Goal: Task Accomplishment & Management: Manage account settings

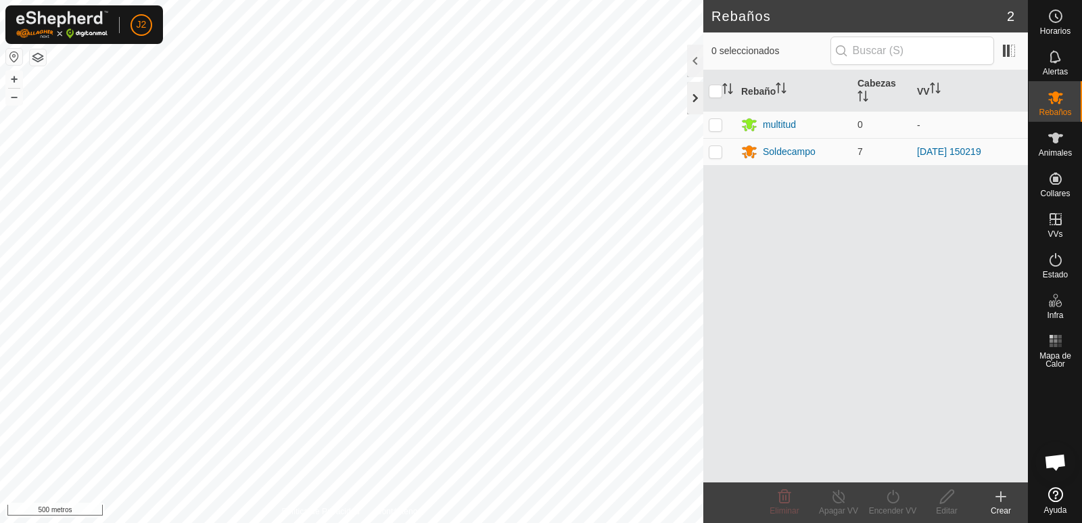
click at [695, 104] on div at bounding box center [695, 98] width 16 height 32
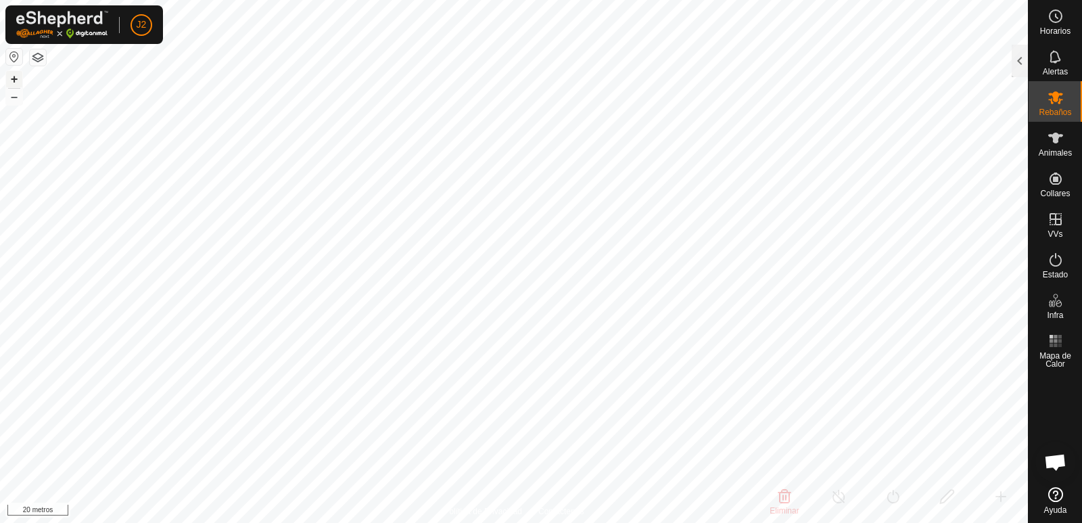
click at [14, 77] on font "+" at bounding box center [14, 79] width 7 height 14
click at [1057, 146] on es-animals-svg-icon at bounding box center [1056, 138] width 24 height 22
click at [1020, 63] on div at bounding box center [1020, 61] width 16 height 32
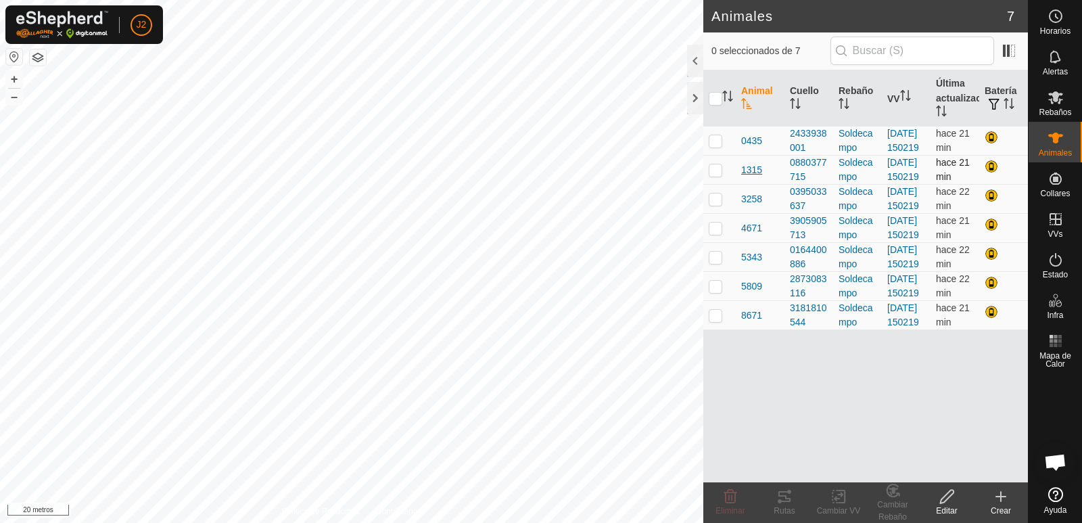
click at [746, 175] on font "1315" at bounding box center [751, 169] width 21 height 11
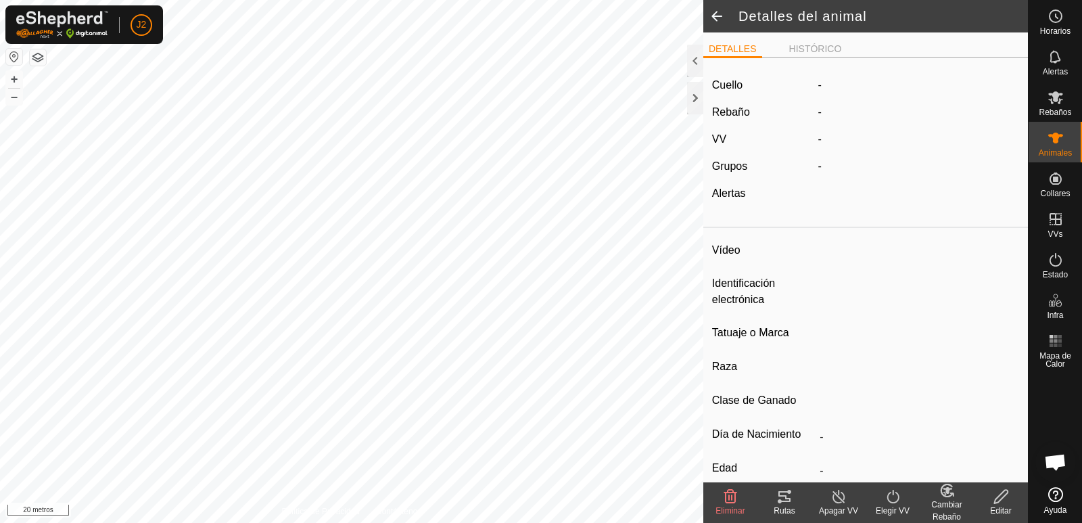
type input "1315"
type input "000060815671315"
type input "-"
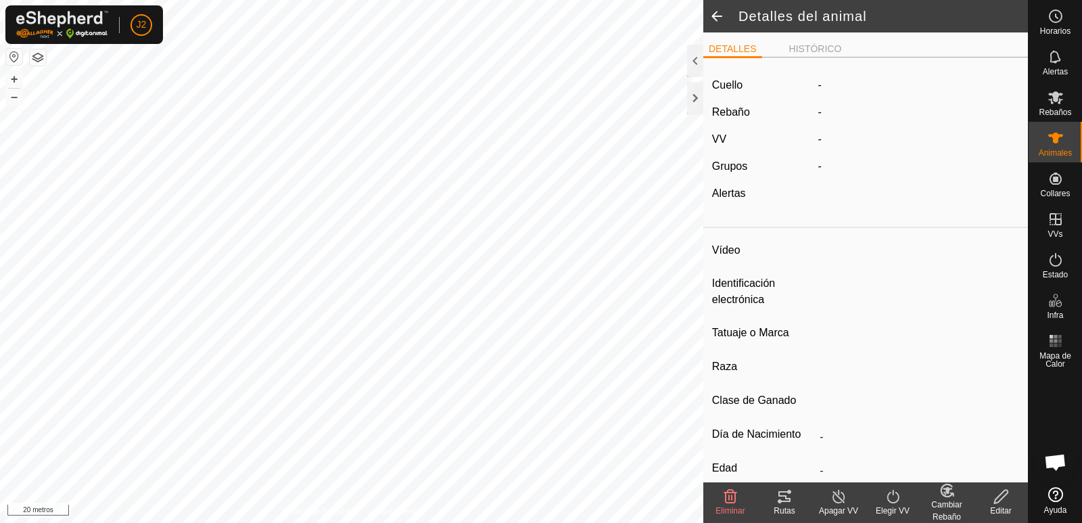
type input "0 kg"
type input "-"
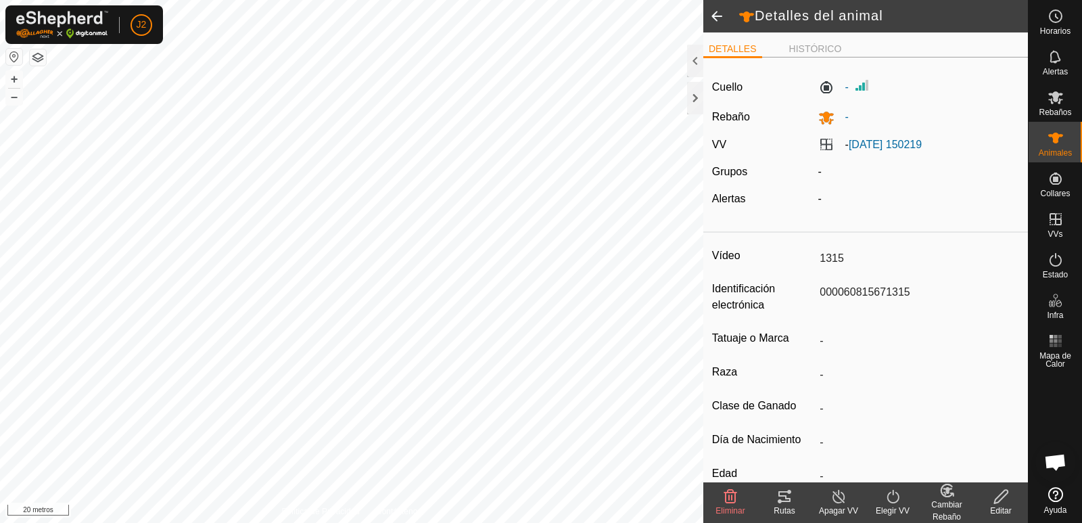
click at [786, 499] on icon at bounding box center [785, 496] width 12 height 11
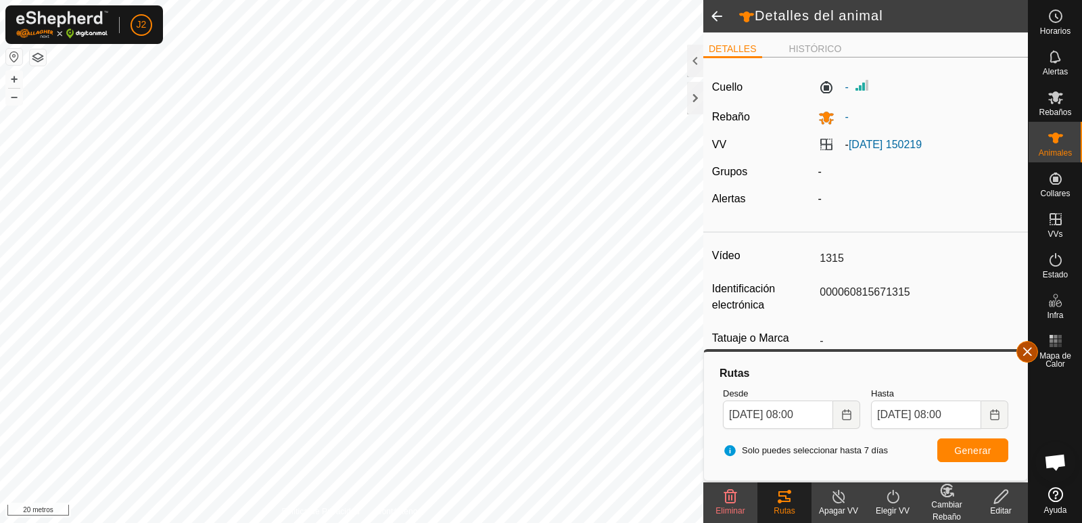
click at [1020, 352] on button "button" at bounding box center [1028, 352] width 22 height 22
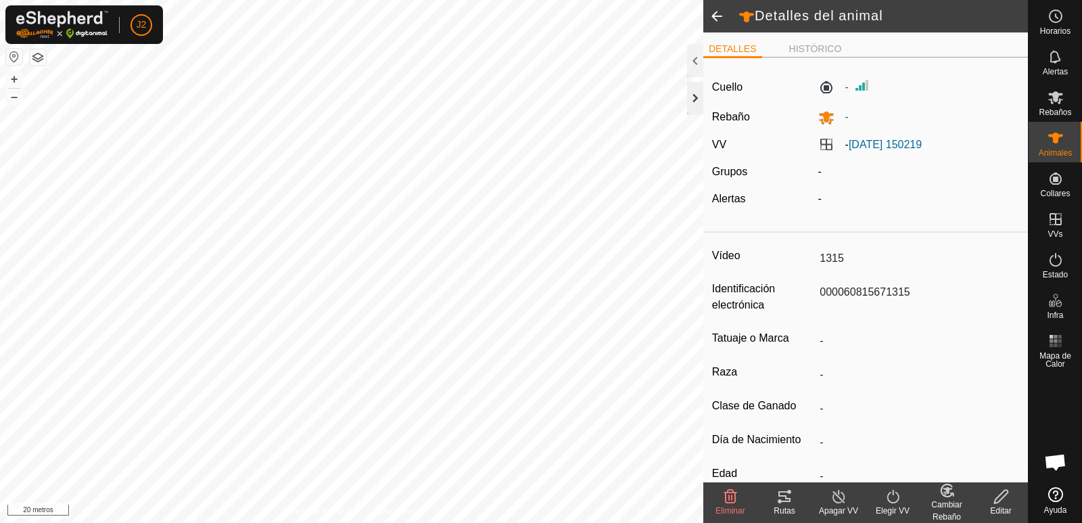
click at [694, 95] on div at bounding box center [695, 98] width 16 height 32
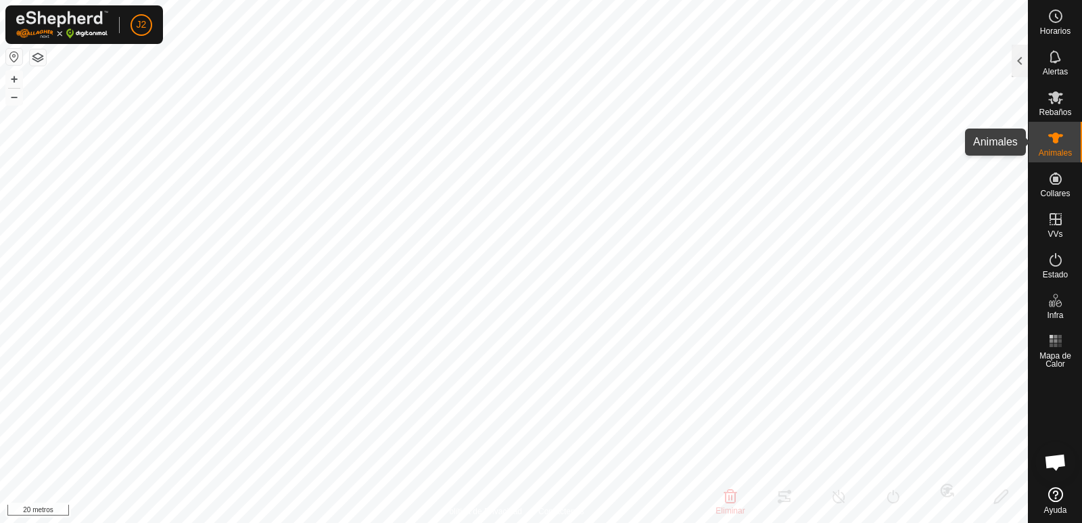
click at [1059, 135] on icon at bounding box center [1056, 138] width 16 height 16
click at [1015, 70] on div at bounding box center [1020, 61] width 16 height 32
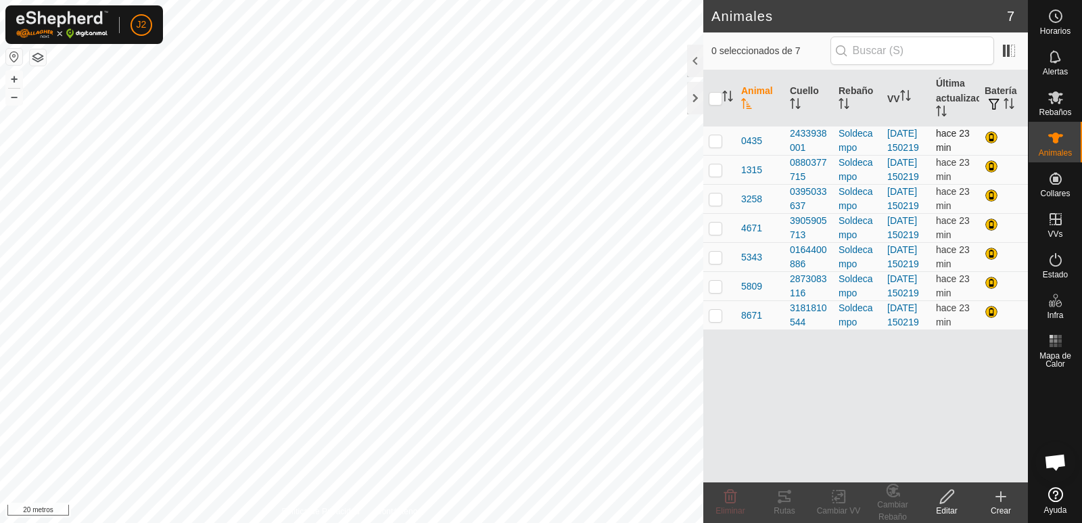
click at [718, 146] on p-checkbox at bounding box center [716, 140] width 14 height 11
click at [788, 498] on icon at bounding box center [785, 496] width 12 height 11
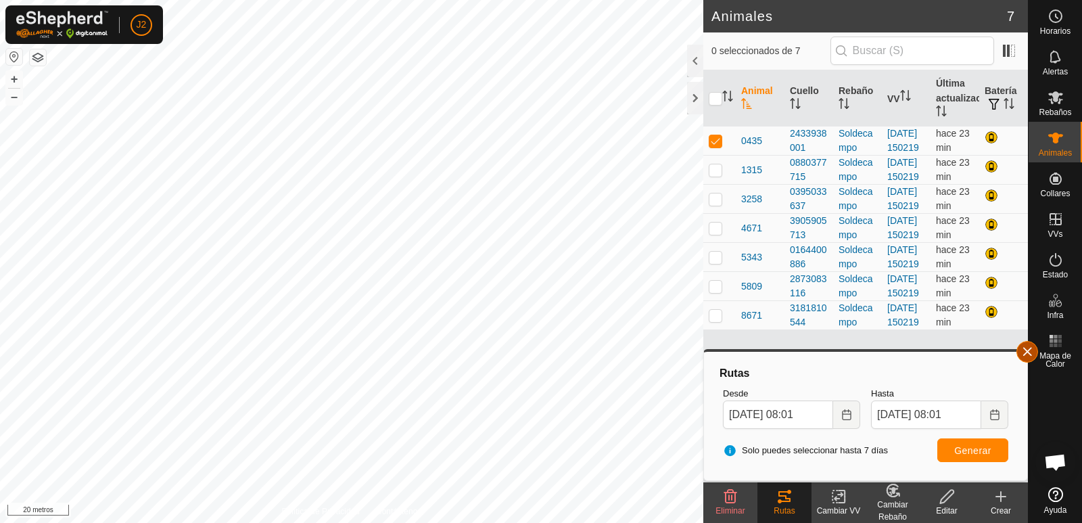
click at [1028, 350] on button "button" at bounding box center [1028, 352] width 22 height 22
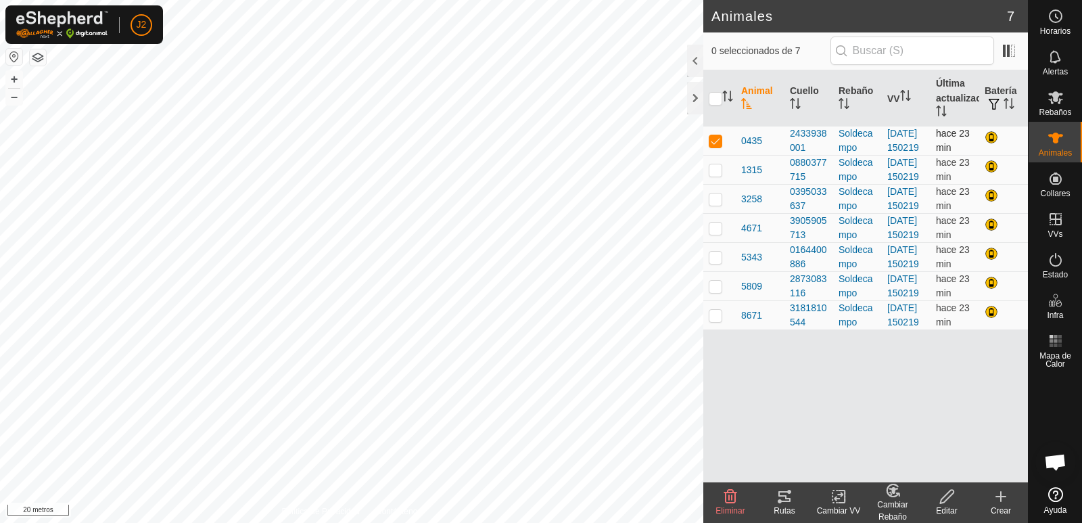
click at [716, 142] on p-checkbox at bounding box center [716, 140] width 14 height 11
checkbox input "false"
click at [714, 204] on p-checkbox at bounding box center [716, 198] width 14 height 11
click at [790, 495] on icon at bounding box center [785, 496] width 16 height 16
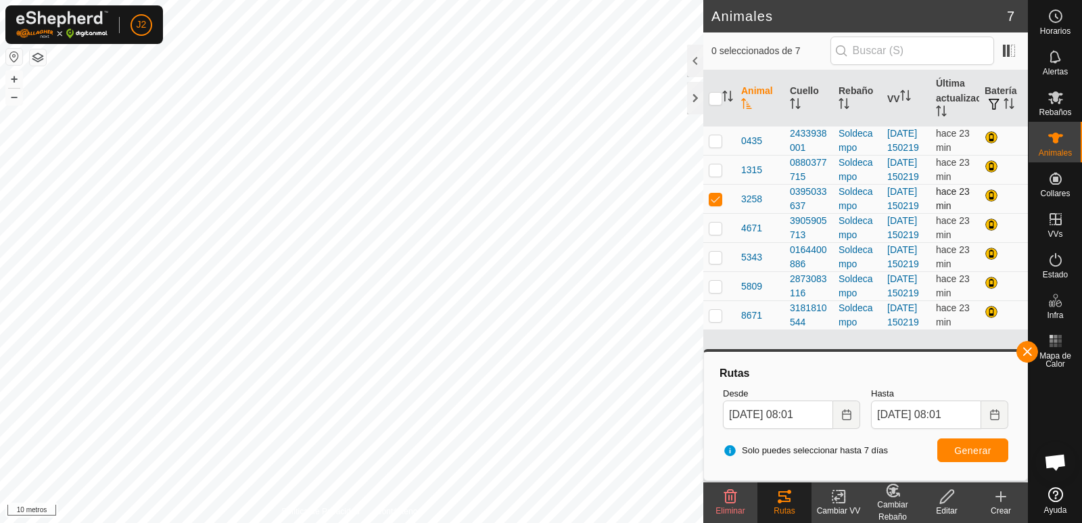
click at [714, 204] on p-checkbox at bounding box center [716, 198] width 14 height 11
checkbox input "false"
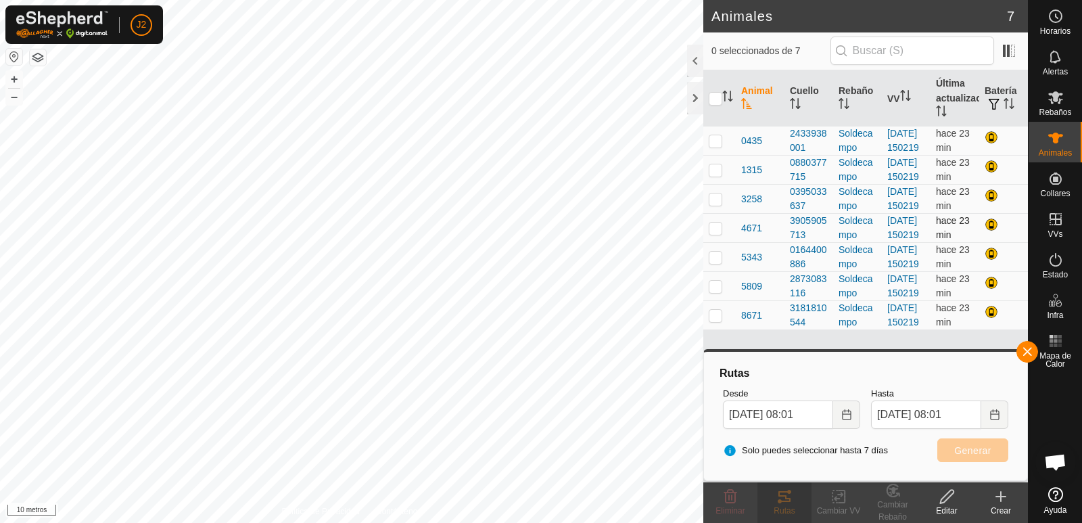
click at [715, 233] on p-checkbox at bounding box center [716, 228] width 14 height 11
checkbox input "true"
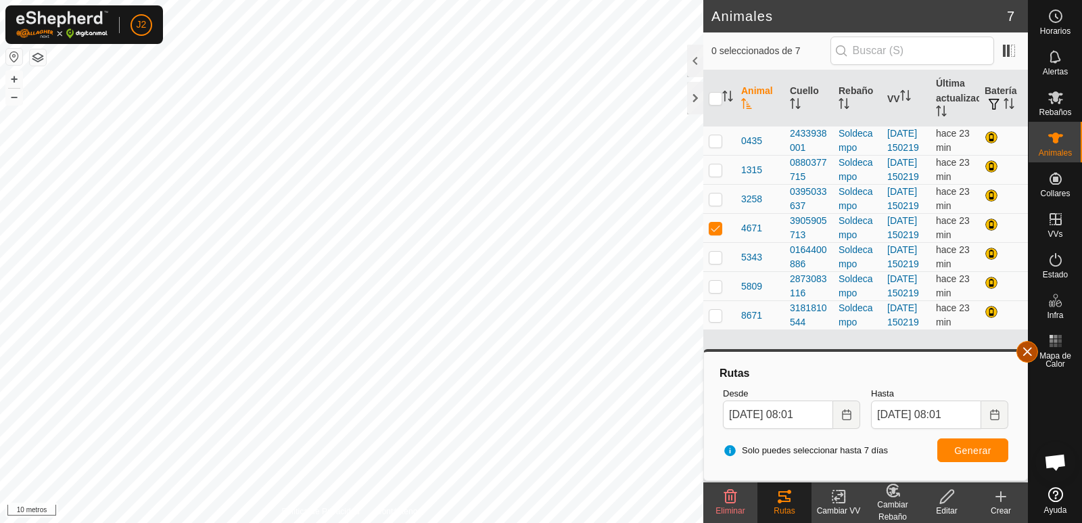
click at [1023, 352] on button "button" at bounding box center [1028, 352] width 22 height 22
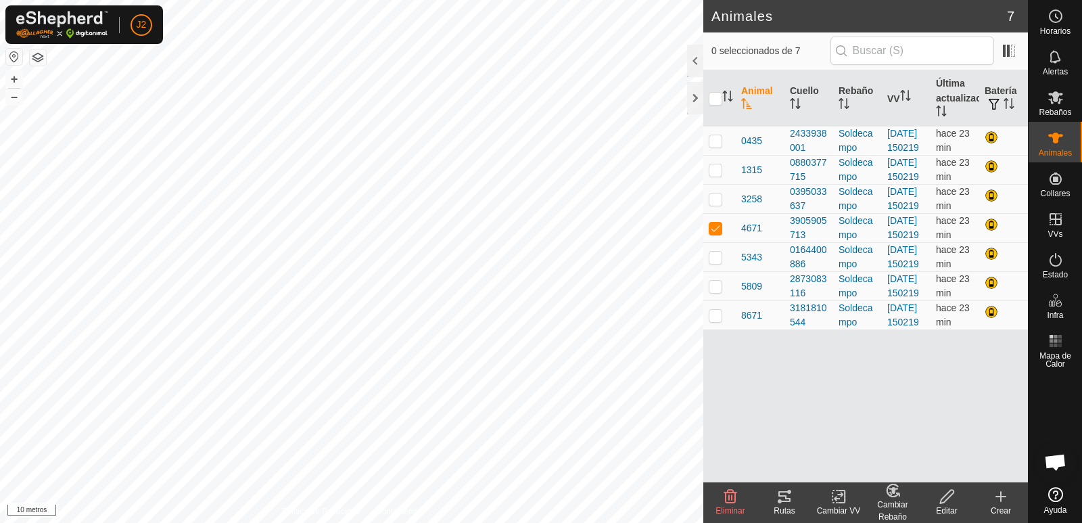
click at [790, 495] on icon at bounding box center [785, 496] width 16 height 16
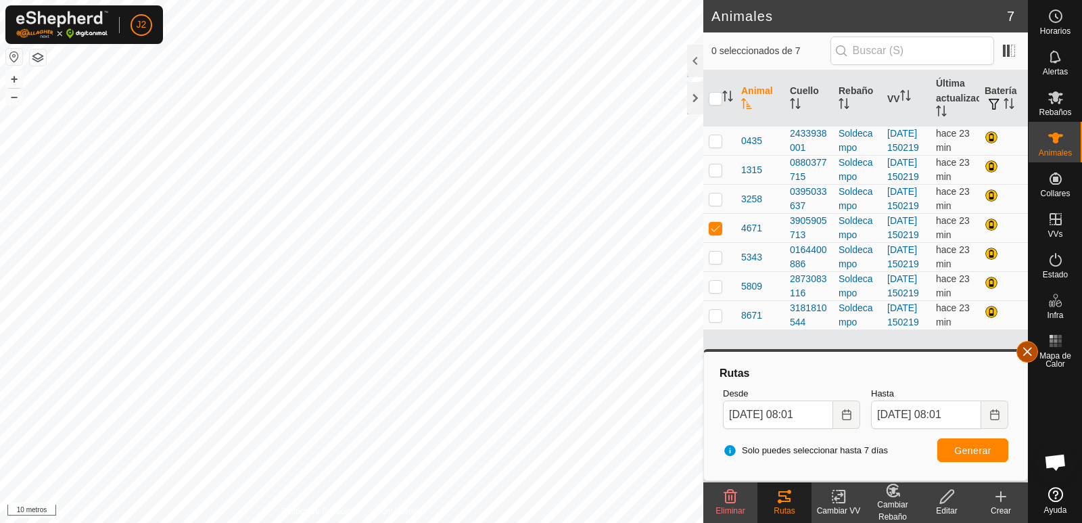
click at [1019, 355] on button "button" at bounding box center [1028, 352] width 22 height 22
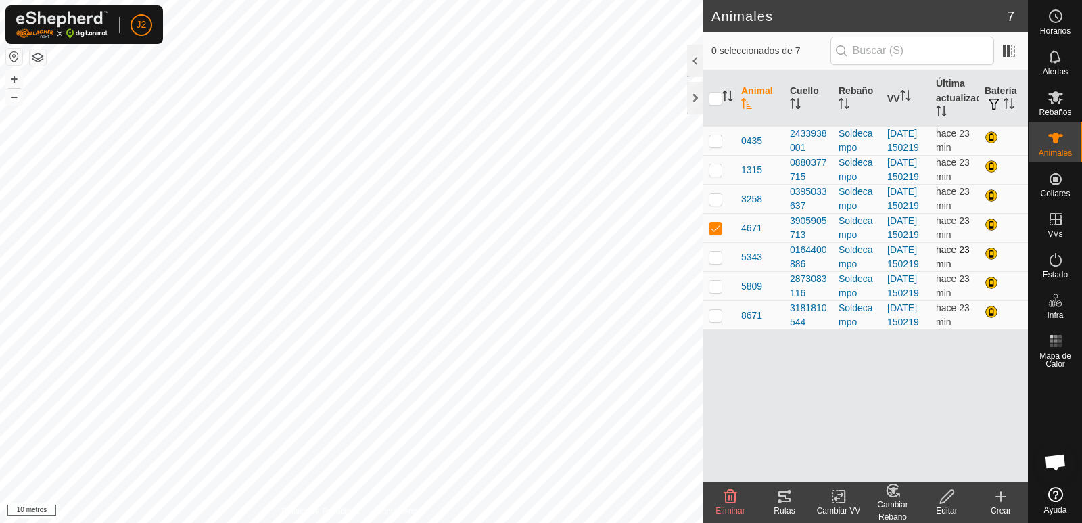
click at [721, 263] on p-checkbox at bounding box center [716, 257] width 14 height 11
checkbox input "true"
click at [720, 233] on p-checkbox at bounding box center [716, 228] width 14 height 11
checkbox input "false"
click at [779, 502] on icon at bounding box center [785, 496] width 16 height 16
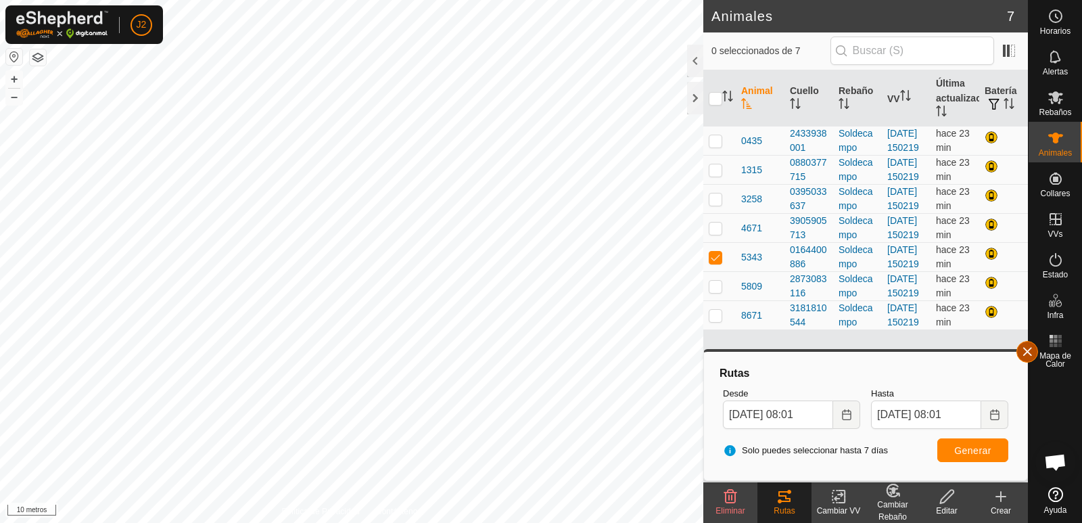
click at [1032, 351] on button "button" at bounding box center [1028, 352] width 22 height 22
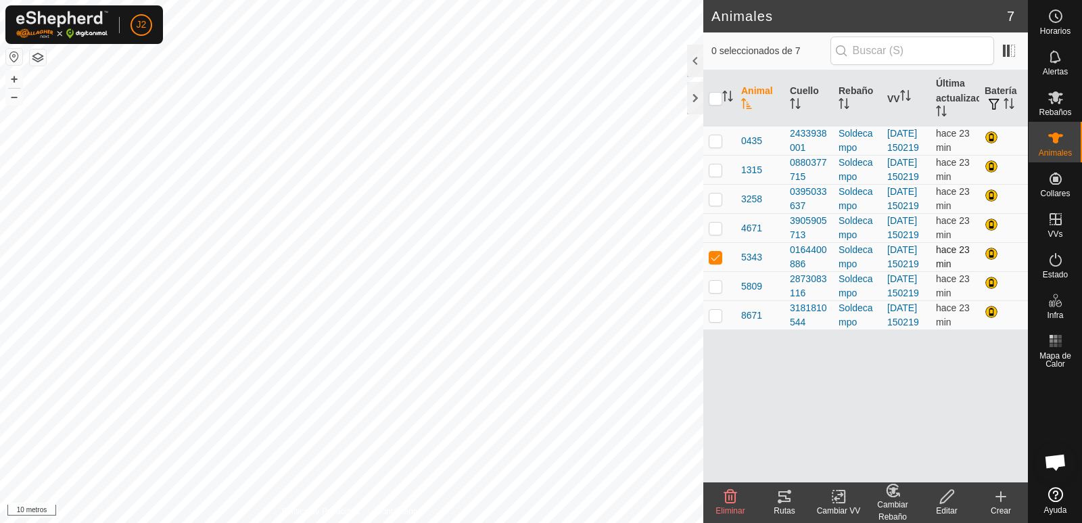
click at [716, 263] on p-checkbox at bounding box center [716, 257] width 14 height 11
checkbox input "false"
click at [712, 292] on p-tablecheckbox at bounding box center [716, 286] width 14 height 11
checkbox input "true"
click at [785, 494] on icon at bounding box center [785, 496] width 16 height 16
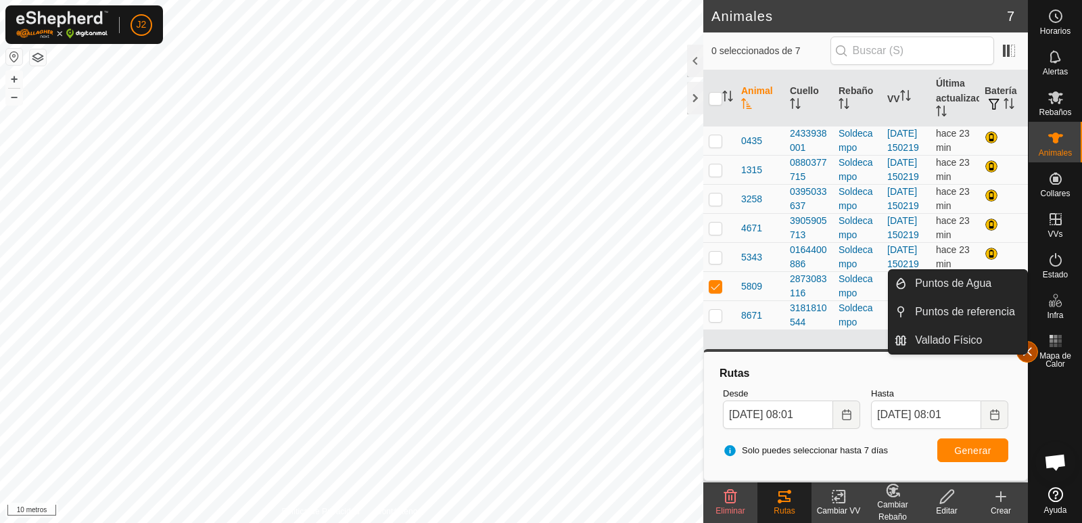
click at [1030, 355] on button "button" at bounding box center [1028, 352] width 22 height 22
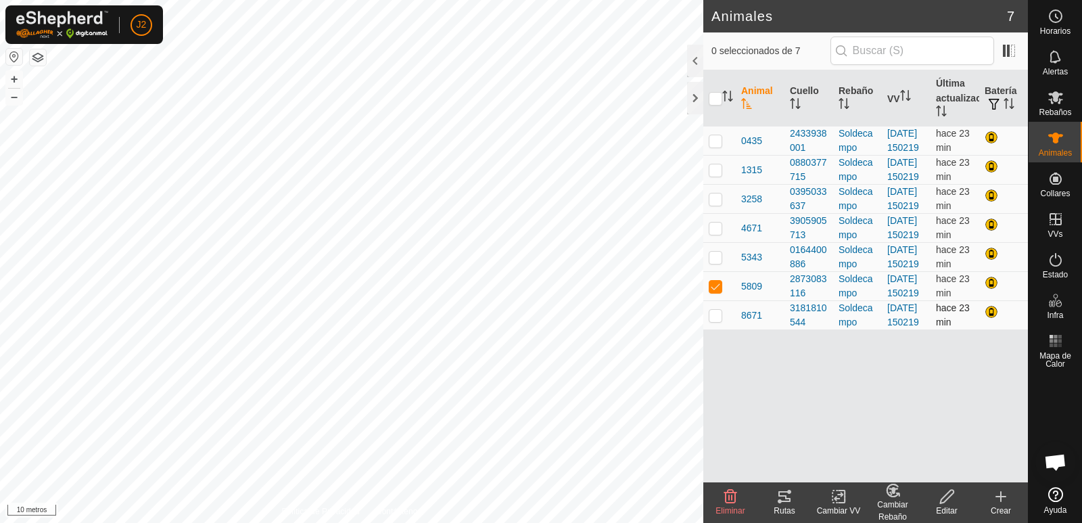
click at [716, 321] on p-checkbox at bounding box center [716, 315] width 14 height 11
checkbox input "true"
click at [719, 292] on p-checkbox at bounding box center [716, 286] width 14 height 11
checkbox input "false"
click at [783, 496] on icon at bounding box center [785, 496] width 12 height 11
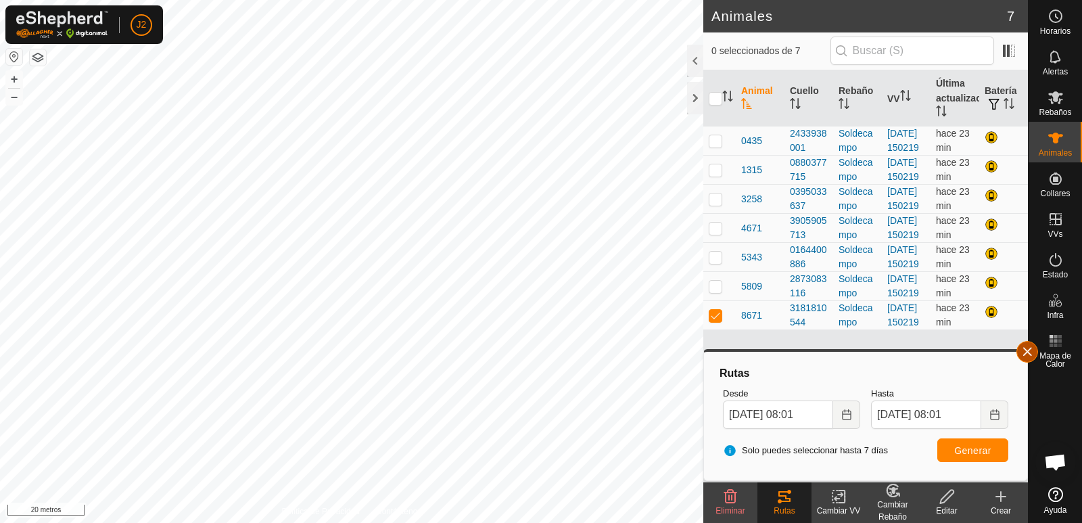
click at [1023, 354] on button "button" at bounding box center [1028, 352] width 22 height 22
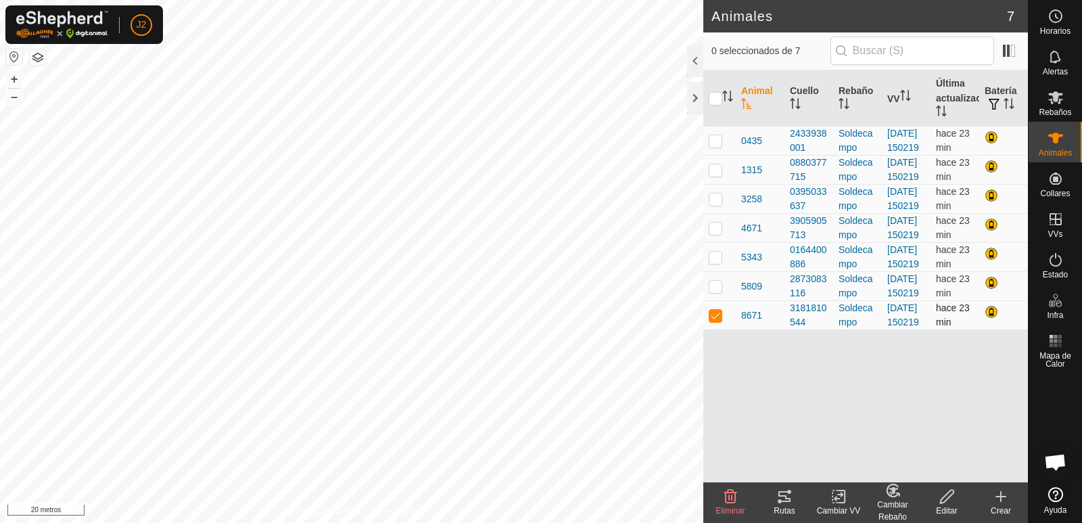
click at [720, 321] on p-checkbox at bounding box center [716, 315] width 14 height 11
checkbox input "false"
click at [723, 185] on td at bounding box center [720, 170] width 32 height 29
click at [720, 175] on p-checkbox at bounding box center [716, 169] width 14 height 11
checkbox input "false"
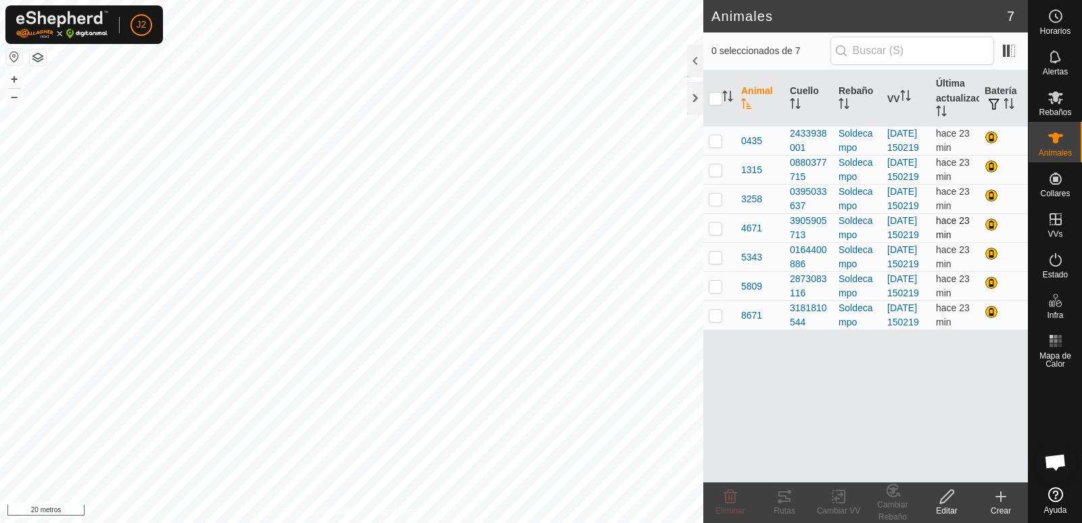
click at [715, 233] on p-checkbox at bounding box center [716, 228] width 14 height 11
click at [712, 243] on td at bounding box center [720, 228] width 32 height 29
checkbox input "false"
click at [691, 104] on div at bounding box center [695, 98] width 16 height 32
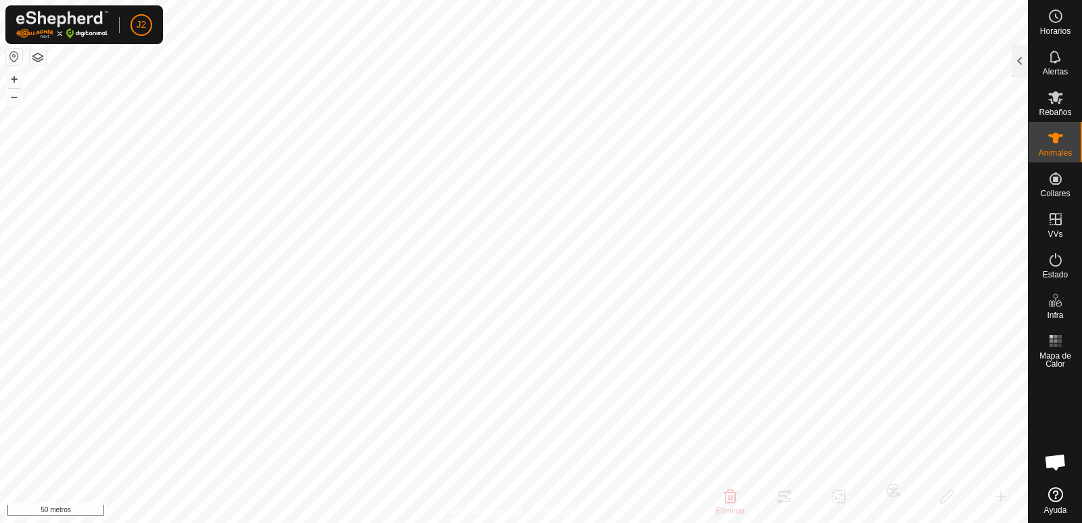
click at [11, 54] on button "button" at bounding box center [14, 57] width 16 height 16
click at [1016, 60] on div at bounding box center [1020, 61] width 16 height 32
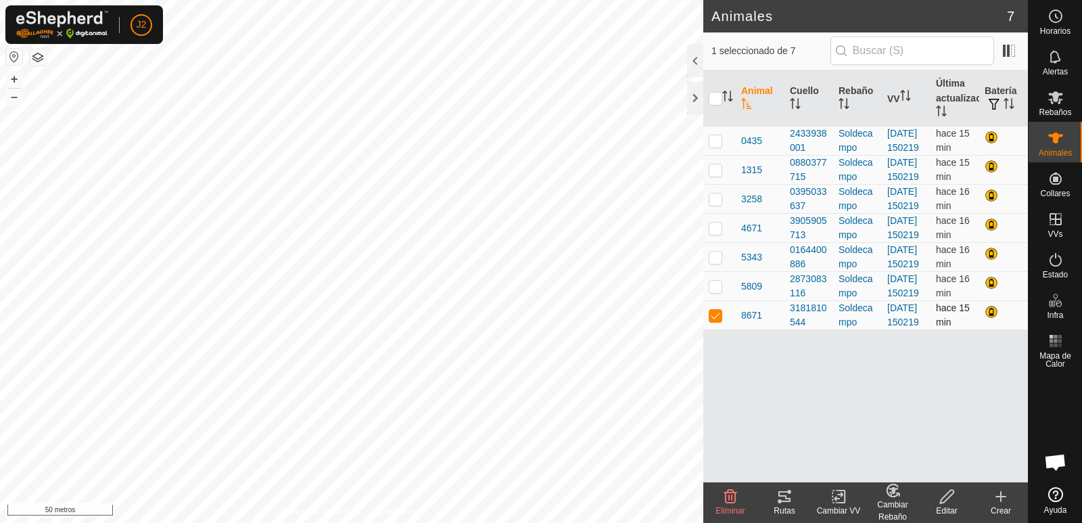
click at [714, 321] on p-checkbox at bounding box center [716, 315] width 14 height 11
checkbox input "false"
click at [718, 145] on p-checkbox at bounding box center [716, 140] width 14 height 11
checkbox input "true"
click at [783, 503] on icon at bounding box center [785, 496] width 16 height 16
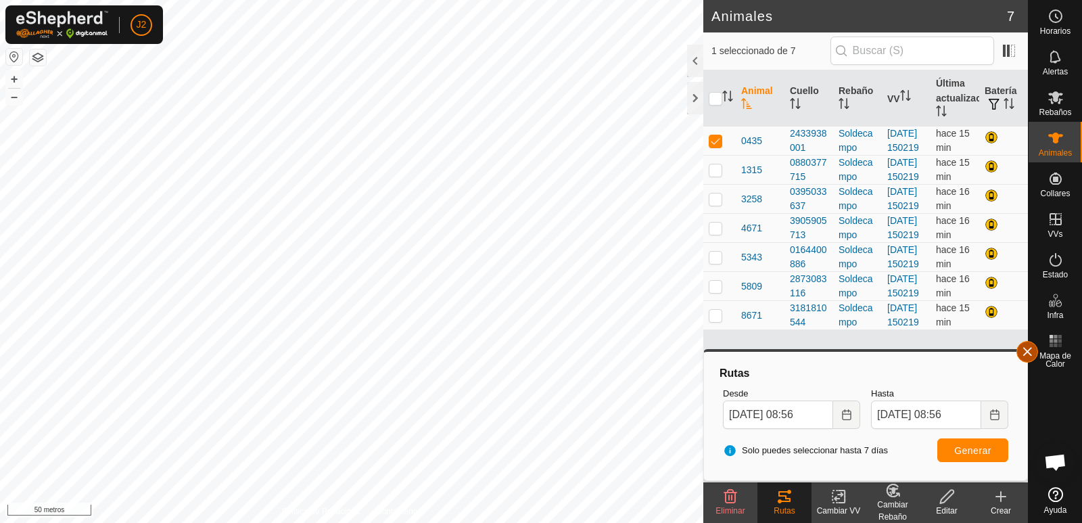
click at [1030, 356] on button "button" at bounding box center [1028, 352] width 22 height 22
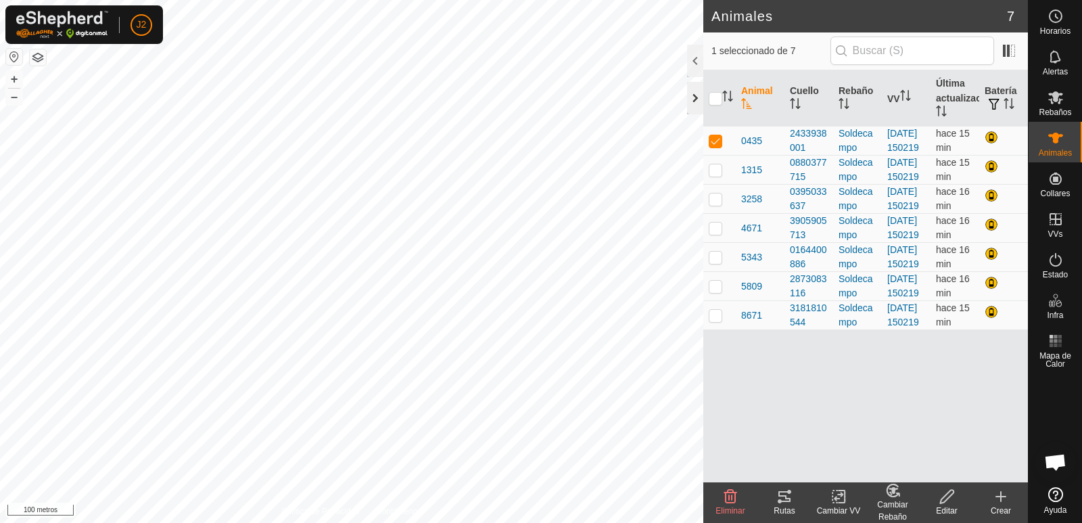
click at [693, 99] on div at bounding box center [695, 98] width 16 height 32
